Goal: Information Seeking & Learning: Learn about a topic

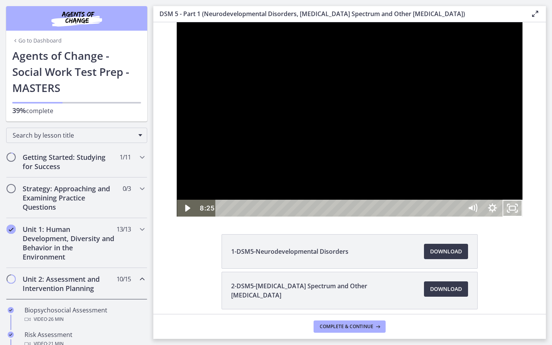
scroll to position [313, 0]
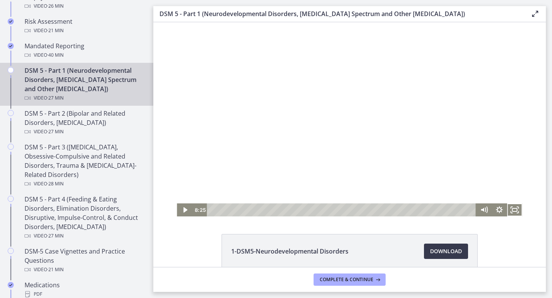
click at [269, 87] on div at bounding box center [349, 119] width 345 height 194
click at [515, 210] on icon "Fullscreen" at bounding box center [514, 210] width 15 height 13
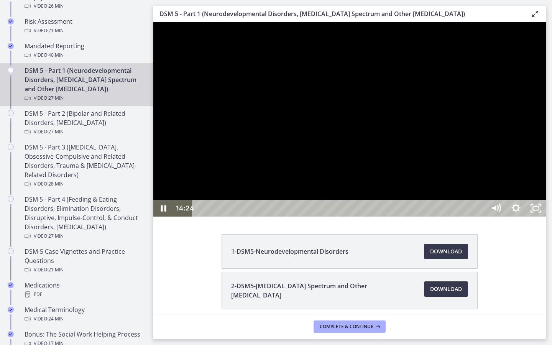
click at [402, 217] on div at bounding box center [349, 119] width 393 height 194
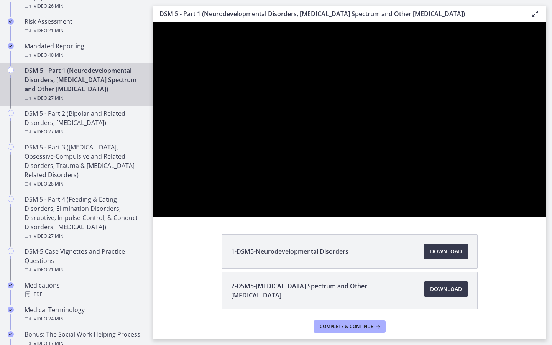
click at [153, 22] on button "Play Video: cmseadc4lpnc72iv6tpg.mp4" at bounding box center [153, 22] width 0 height 0
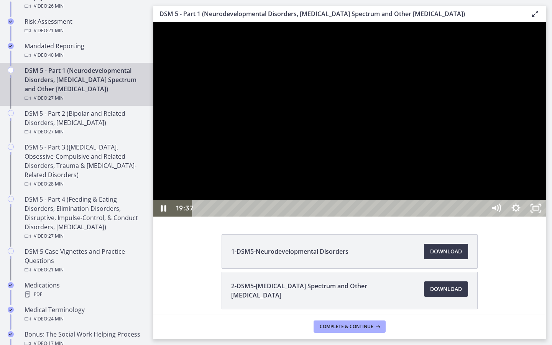
click at [546, 217] on div at bounding box center [349, 119] width 393 height 194
click at [153, 22] on button "Play Video: cmseadc4lpnc72iv6tpg.mp4" at bounding box center [153, 22] width 0 height 0
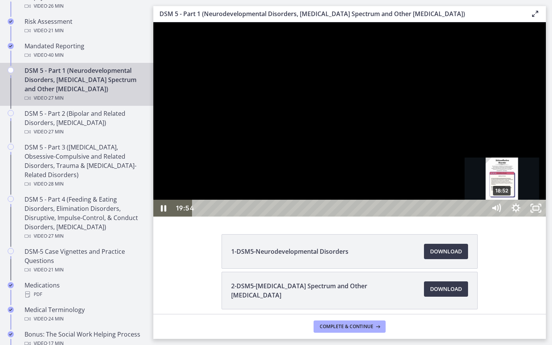
click at [481, 217] on div "18:52" at bounding box center [340, 208] width 281 height 17
click at [481, 217] on div "18:32" at bounding box center [340, 208] width 281 height 17
click at [481, 217] on div "18:42" at bounding box center [340, 208] width 281 height 17
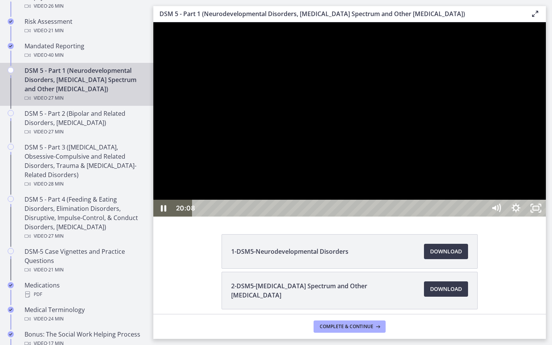
click at [515, 184] on div at bounding box center [349, 119] width 393 height 194
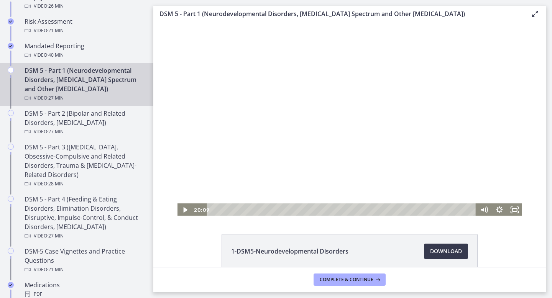
click at [460, 119] on div at bounding box center [349, 119] width 345 height 194
click at [516, 204] on icon "Fullscreen" at bounding box center [514, 210] width 15 height 13
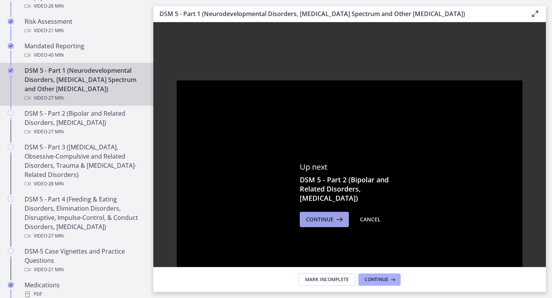
click at [334, 220] on icon at bounding box center [339, 219] width 11 height 9
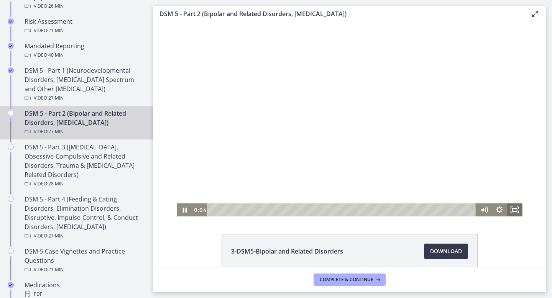
click at [514, 209] on icon "Fullscreen" at bounding box center [514, 210] width 15 height 13
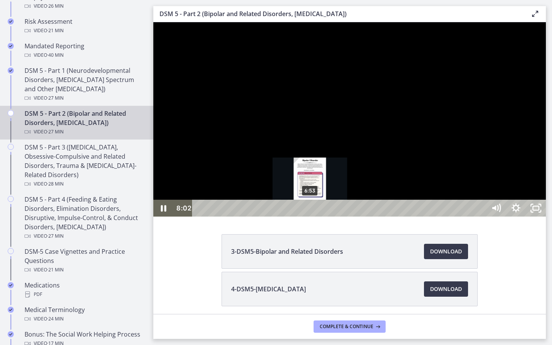
click at [311, 217] on div "6:53" at bounding box center [340, 208] width 281 height 17
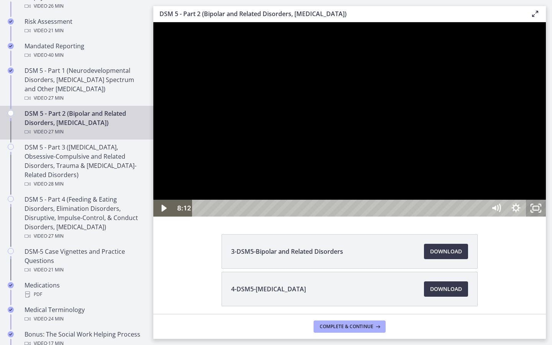
click at [546, 217] on icon "Unfullscreen" at bounding box center [536, 208] width 20 height 17
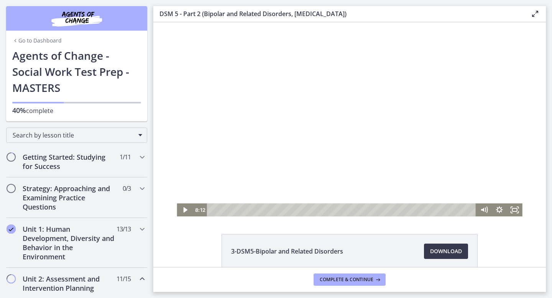
click at [306, 85] on div at bounding box center [349, 119] width 345 height 194
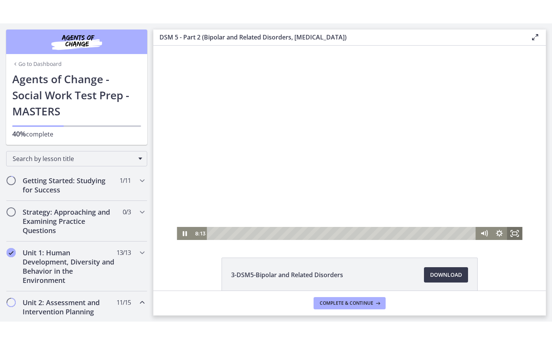
click at [513, 230] on icon "Fullscreen" at bounding box center [514, 233] width 15 height 13
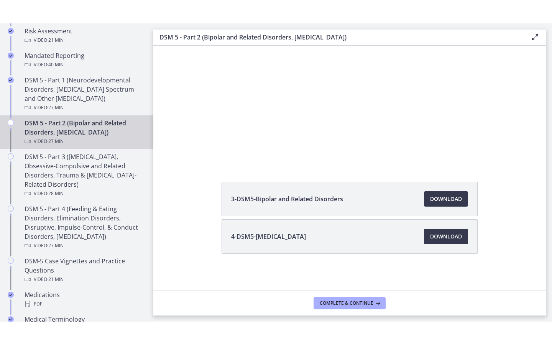
scroll to position [329, 0]
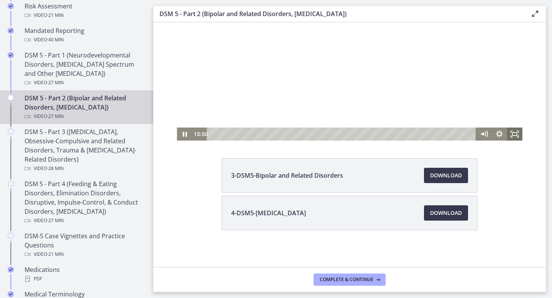
click at [514, 135] on rect "Fullscreen" at bounding box center [515, 134] width 5 height 3
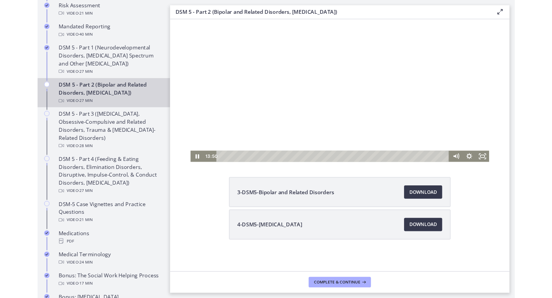
scroll to position [0, 0]
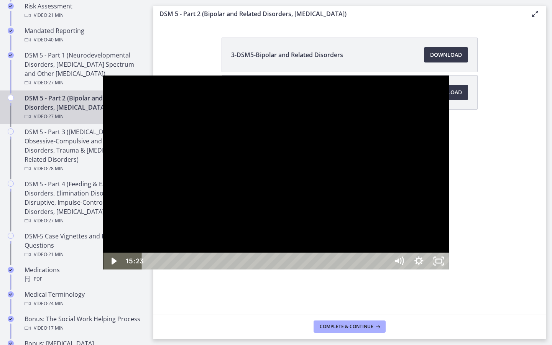
click at [449, 128] on div at bounding box center [275, 173] width 345 height 194
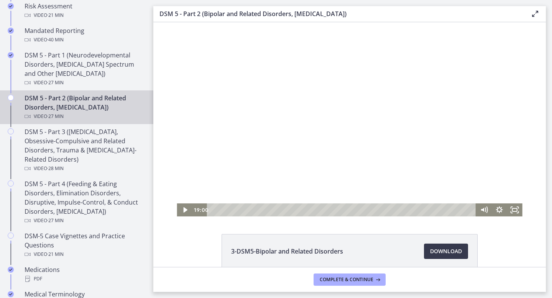
click at [274, 89] on div at bounding box center [349, 119] width 345 height 194
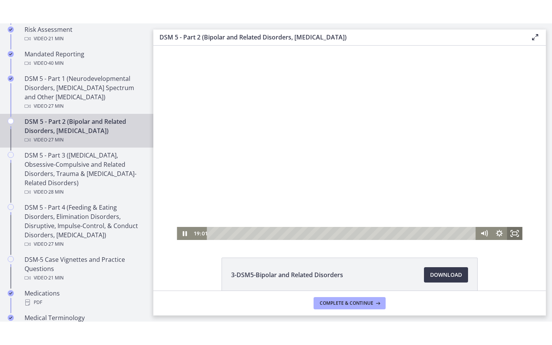
click at [509, 232] on icon "Fullscreen" at bounding box center [514, 233] width 15 height 13
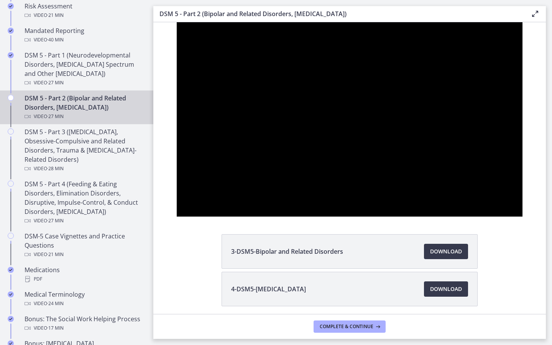
click at [503, 200] on button "Unfullscreen" at bounding box center [513, 208] width 20 height 17
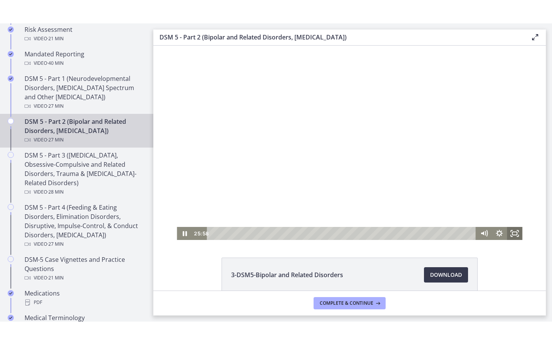
click at [516, 229] on icon "Fullscreen" at bounding box center [514, 233] width 15 height 13
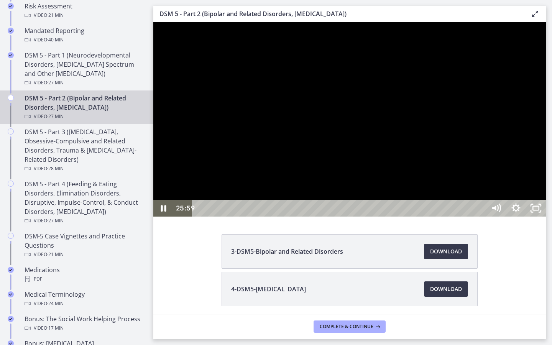
click at [491, 217] on div at bounding box center [349, 119] width 393 height 194
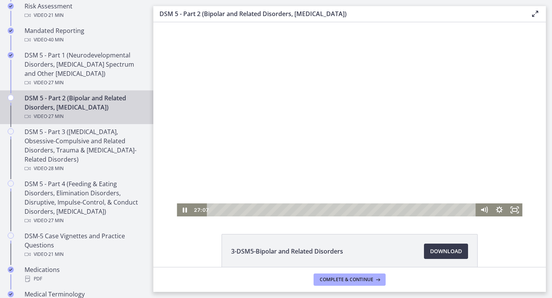
click at [311, 69] on div at bounding box center [349, 119] width 345 height 194
click at [177, 22] on button "Play Video: cmseb8ng0h0c72v8tff0.mp4" at bounding box center [177, 22] width 0 height 0
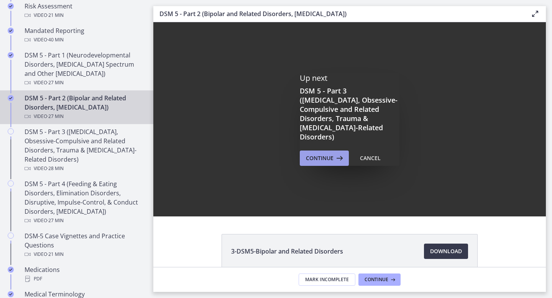
click at [323, 159] on button "Continue" at bounding box center [324, 158] width 49 height 15
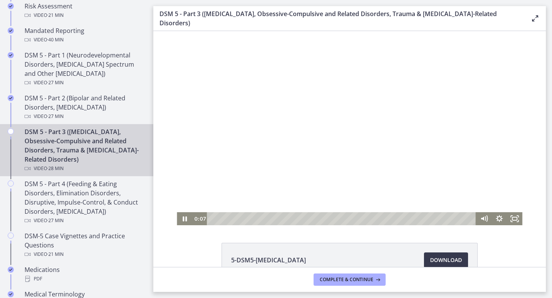
click at [319, 161] on div at bounding box center [349, 128] width 345 height 194
click at [332, 148] on div at bounding box center [349, 128] width 345 height 194
click at [514, 220] on icon "Fullscreen" at bounding box center [514, 218] width 15 height 13
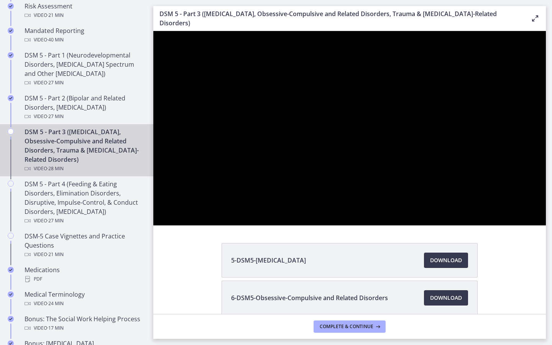
click at [526, 209] on button "Unfullscreen" at bounding box center [536, 217] width 20 height 17
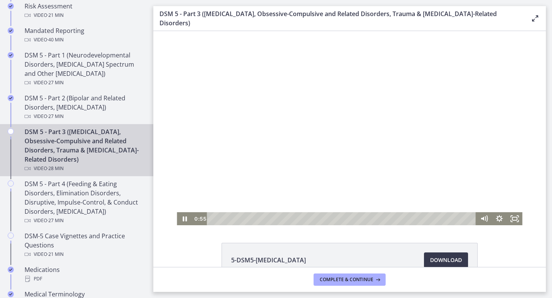
click at [366, 106] on div at bounding box center [349, 128] width 345 height 194
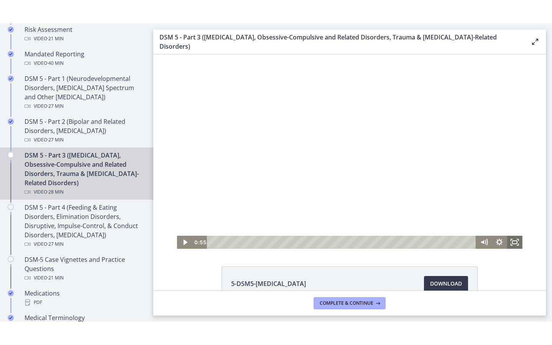
click at [512, 245] on icon "Fullscreen" at bounding box center [512, 245] width 2 height 2
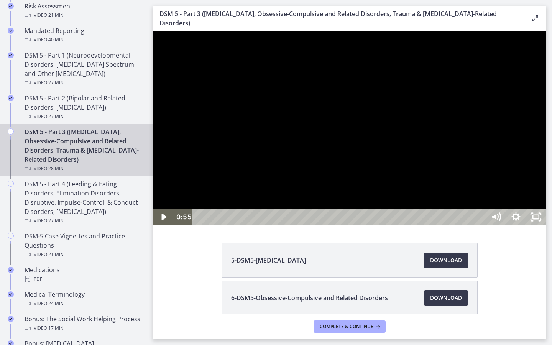
click at [448, 225] on div at bounding box center [349, 128] width 393 height 194
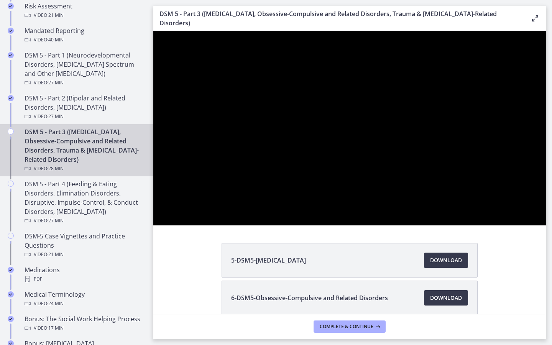
click at [153, 31] on button "Pause: cmsebl44lpnc72iv6u00.mp4" at bounding box center [153, 31] width 0 height 0
click at [153, 31] on button "Play Video: cmsebl44lpnc72iv6u00.mp4" at bounding box center [153, 31] width 0 height 0
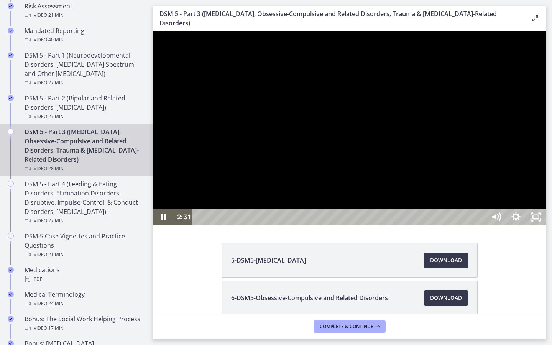
click at [364, 225] on div at bounding box center [349, 128] width 393 height 194
click at [339, 225] on div at bounding box center [349, 128] width 393 height 194
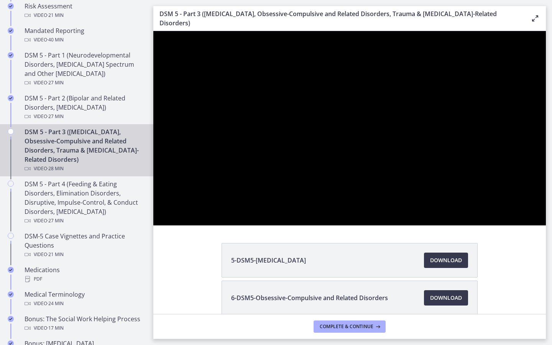
click at [153, 31] on button "Pause: cmsebl44lpnc72iv6u00.mp4" at bounding box center [153, 31] width 0 height 0
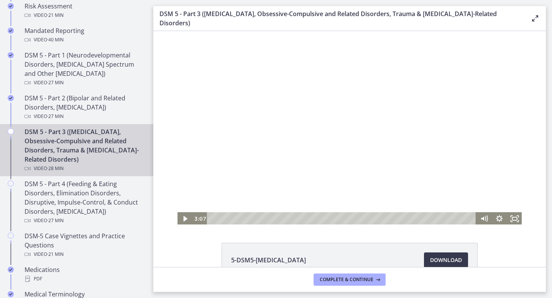
click at [368, 139] on div at bounding box center [349, 128] width 345 height 194
click at [520, 221] on icon "Fullscreen" at bounding box center [514, 218] width 15 height 13
click at [515, 222] on icon "Fullscreen" at bounding box center [514, 218] width 15 height 13
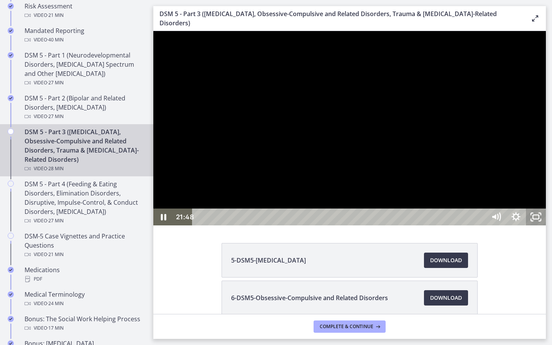
click at [546, 225] on icon "Unfullscreen" at bounding box center [536, 217] width 20 height 17
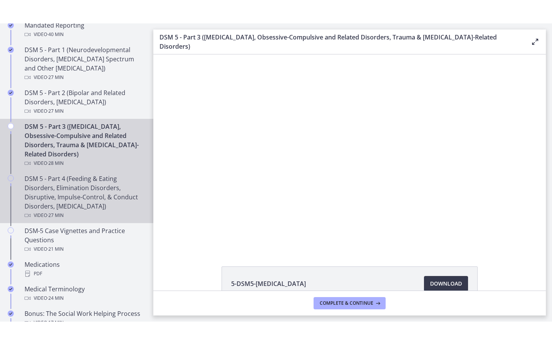
scroll to position [359, 0]
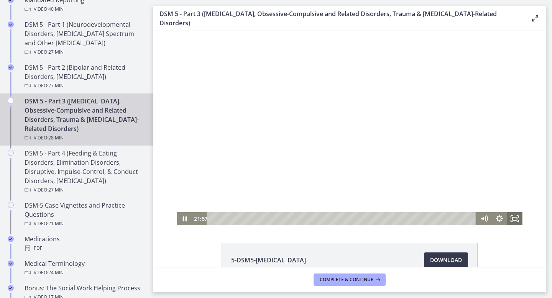
click at [513, 219] on rect "Fullscreen" at bounding box center [515, 218] width 5 height 3
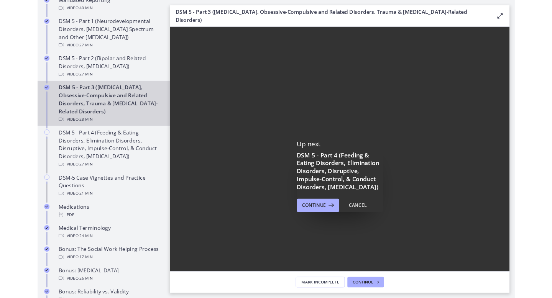
scroll to position [0, 0]
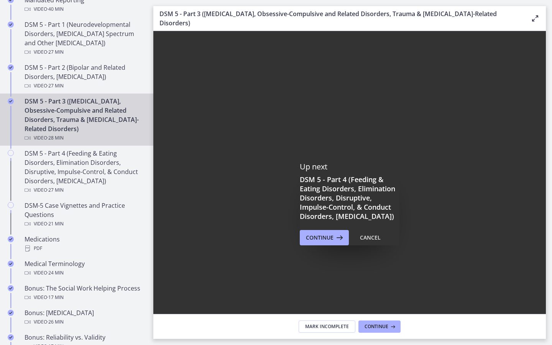
click at [546, 298] on div "Click for sound @keyframes VOLUME_SMALL_WAVE_FLASH { 0% { opacity: 0; } 33% { o…" at bounding box center [349, 186] width 393 height 311
click at [539, 298] on rect "Fullscreen" at bounding box center [536, 333] width 6 height 4
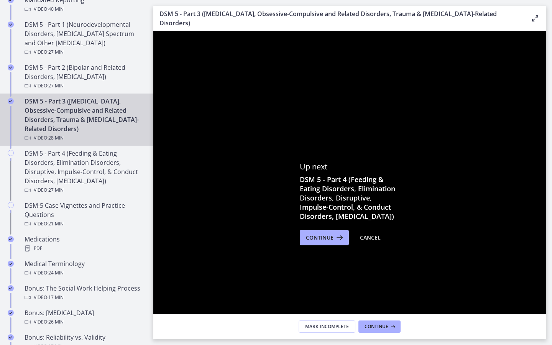
click at [541, 298] on icon "Unfullscreen" at bounding box center [540, 336] width 2 height 2
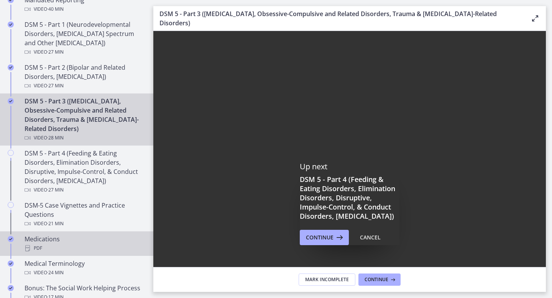
click at [102, 250] on div "PDF" at bounding box center [85, 248] width 120 height 9
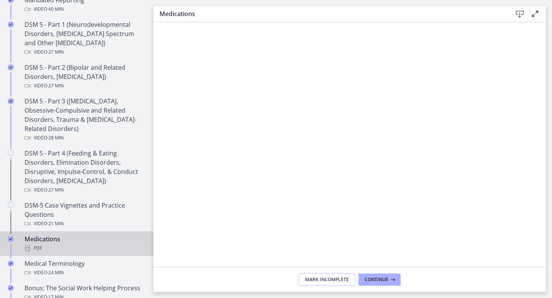
click at [334, 281] on span "Mark Incomplete" at bounding box center [327, 280] width 44 height 6
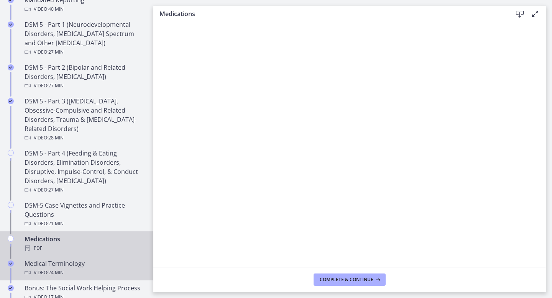
click at [105, 256] on link "Medical Terminology Video · 24 min" at bounding box center [76, 268] width 153 height 25
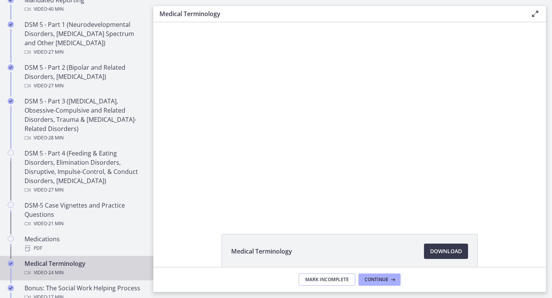
click at [332, 274] on button "Mark Incomplete" at bounding box center [327, 280] width 57 height 12
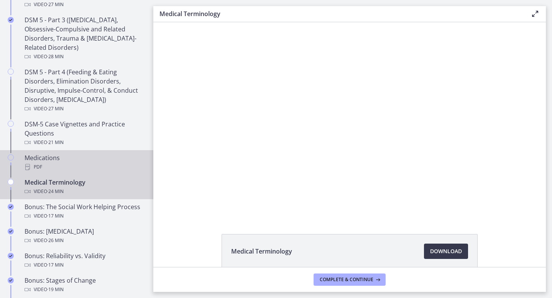
scroll to position [506, 0]
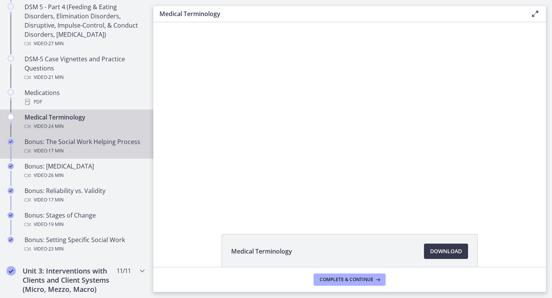
click at [95, 156] on link "Bonus: The Social Work Helping Process Video · 17 min" at bounding box center [76, 146] width 153 height 25
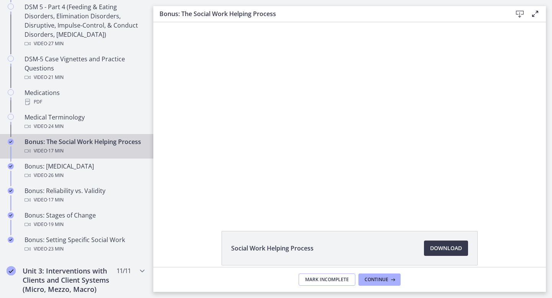
click at [312, 283] on button "Mark Incomplete" at bounding box center [327, 280] width 57 height 12
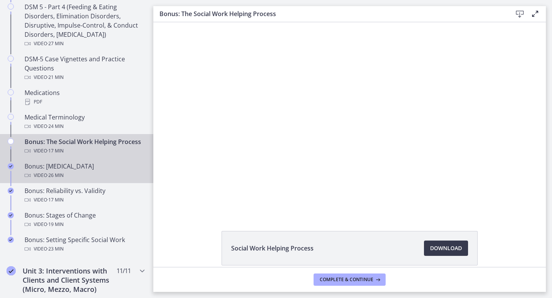
click at [113, 166] on div "Bonus: [MEDICAL_DATA] Video · 26 min" at bounding box center [85, 171] width 120 height 18
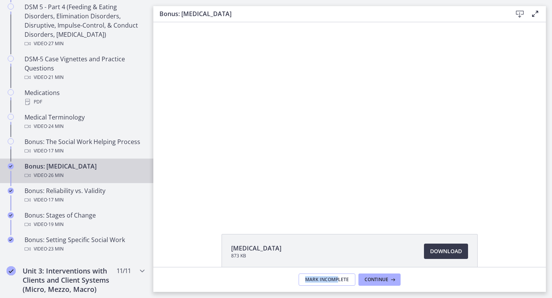
drag, startPoint x: 339, startPoint y: 272, endPoint x: 339, endPoint y: 277, distance: 5.0
click at [339, 277] on footer "Mark Incomplete Continue" at bounding box center [349, 279] width 393 height 25
click at [316, 279] on span "Mark Incomplete" at bounding box center [327, 280] width 44 height 6
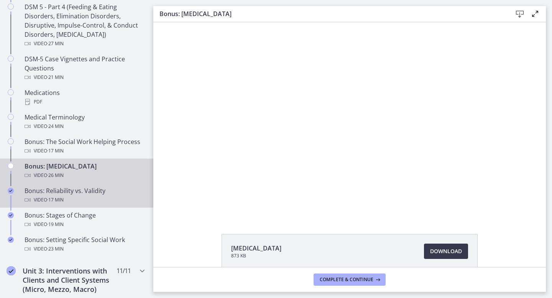
click at [98, 193] on div "Bonus: Reliability vs. Validity Video · 17 min" at bounding box center [85, 195] width 120 height 18
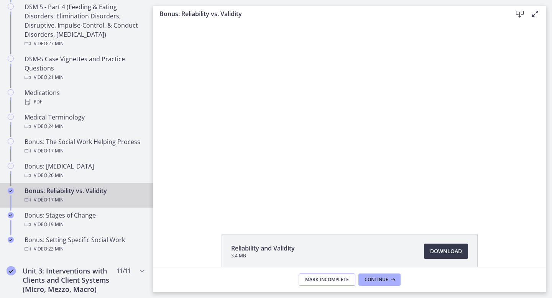
click at [327, 282] on span "Mark Incomplete" at bounding box center [327, 280] width 44 height 6
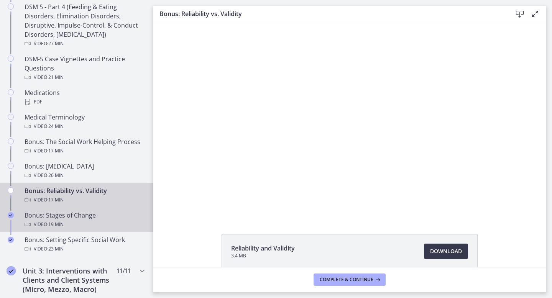
click at [122, 217] on div "Bonus: Stages of Change Video · 19 min" at bounding box center [85, 220] width 120 height 18
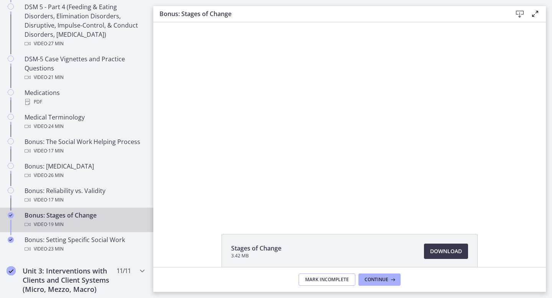
click at [329, 283] on span "Mark Incomplete" at bounding box center [327, 280] width 44 height 6
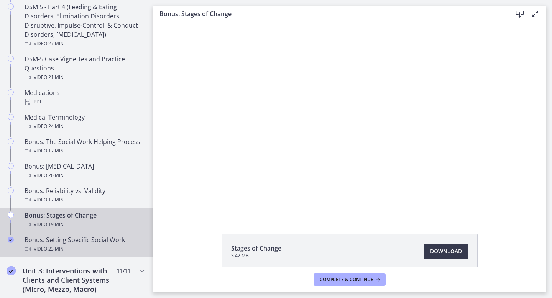
click at [124, 247] on div "Video · 23 min" at bounding box center [85, 249] width 120 height 9
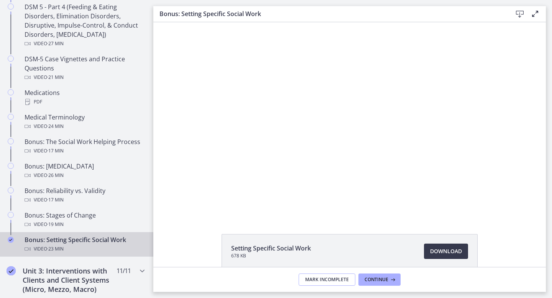
click at [319, 279] on span "Mark Incomplete" at bounding box center [327, 280] width 44 height 6
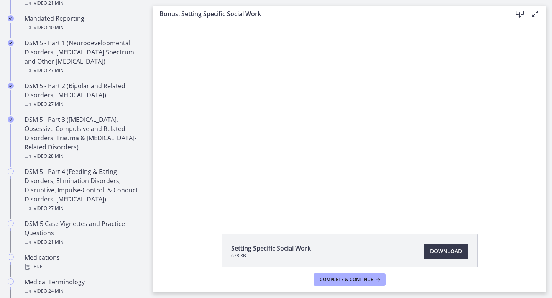
scroll to position [343, 0]
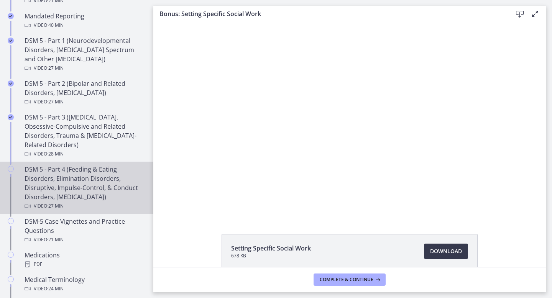
click at [117, 174] on div "DSM 5 - Part 4 (Feeding & Eating Disorders, Elimination Disorders, Disruptive, …" at bounding box center [85, 188] width 120 height 46
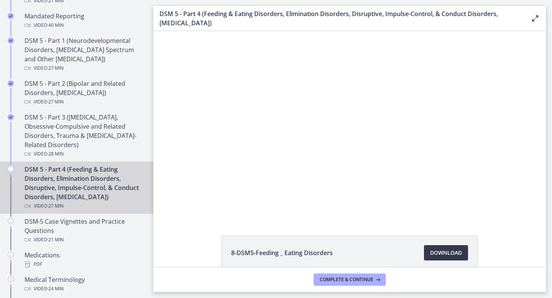
click at [349, 170] on div at bounding box center [349, 124] width 333 height 187
